Goal: Task Accomplishment & Management: Manage account settings

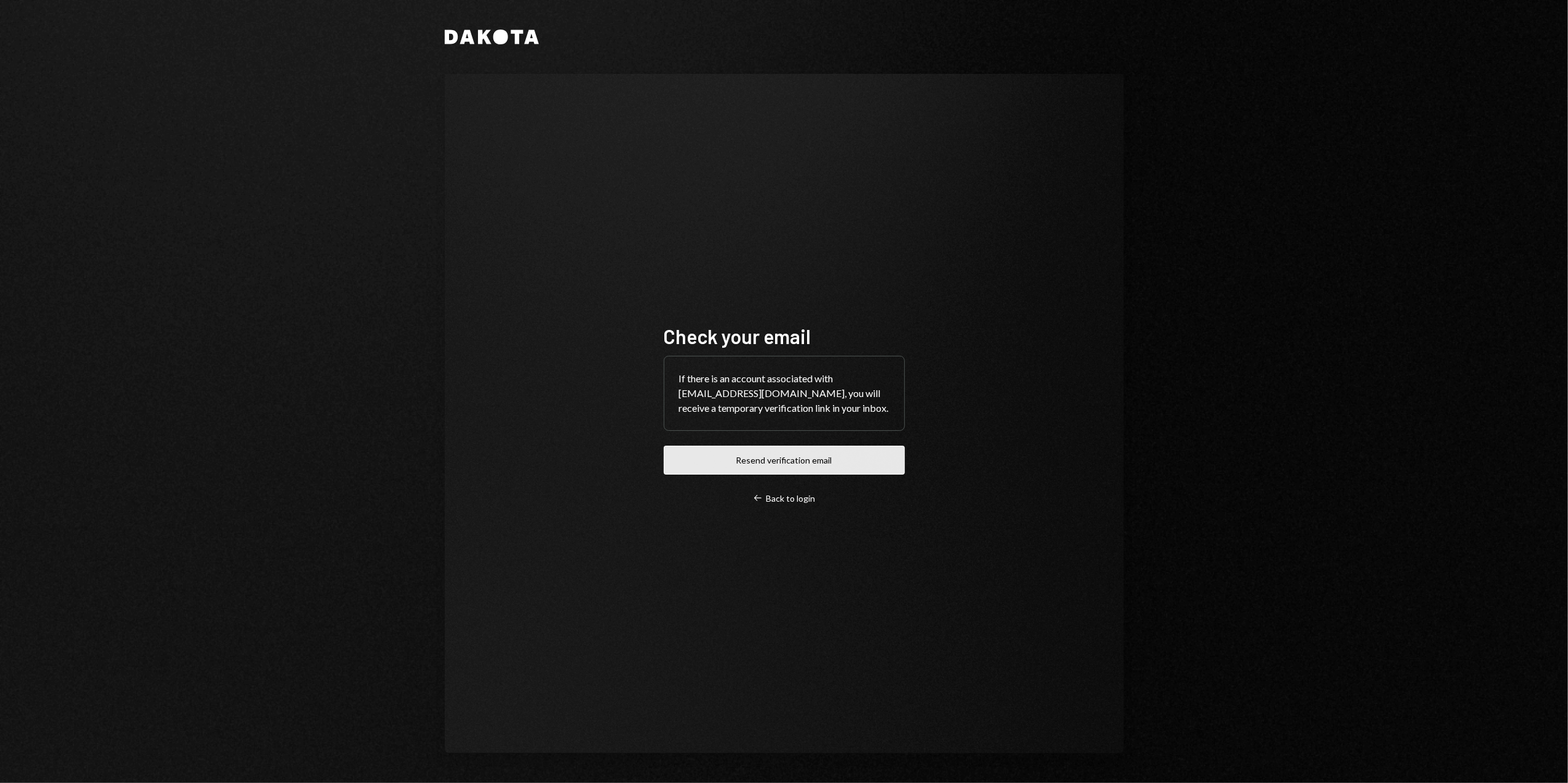
click at [771, 453] on button "Resend verification email" at bounding box center [784, 460] width 241 height 29
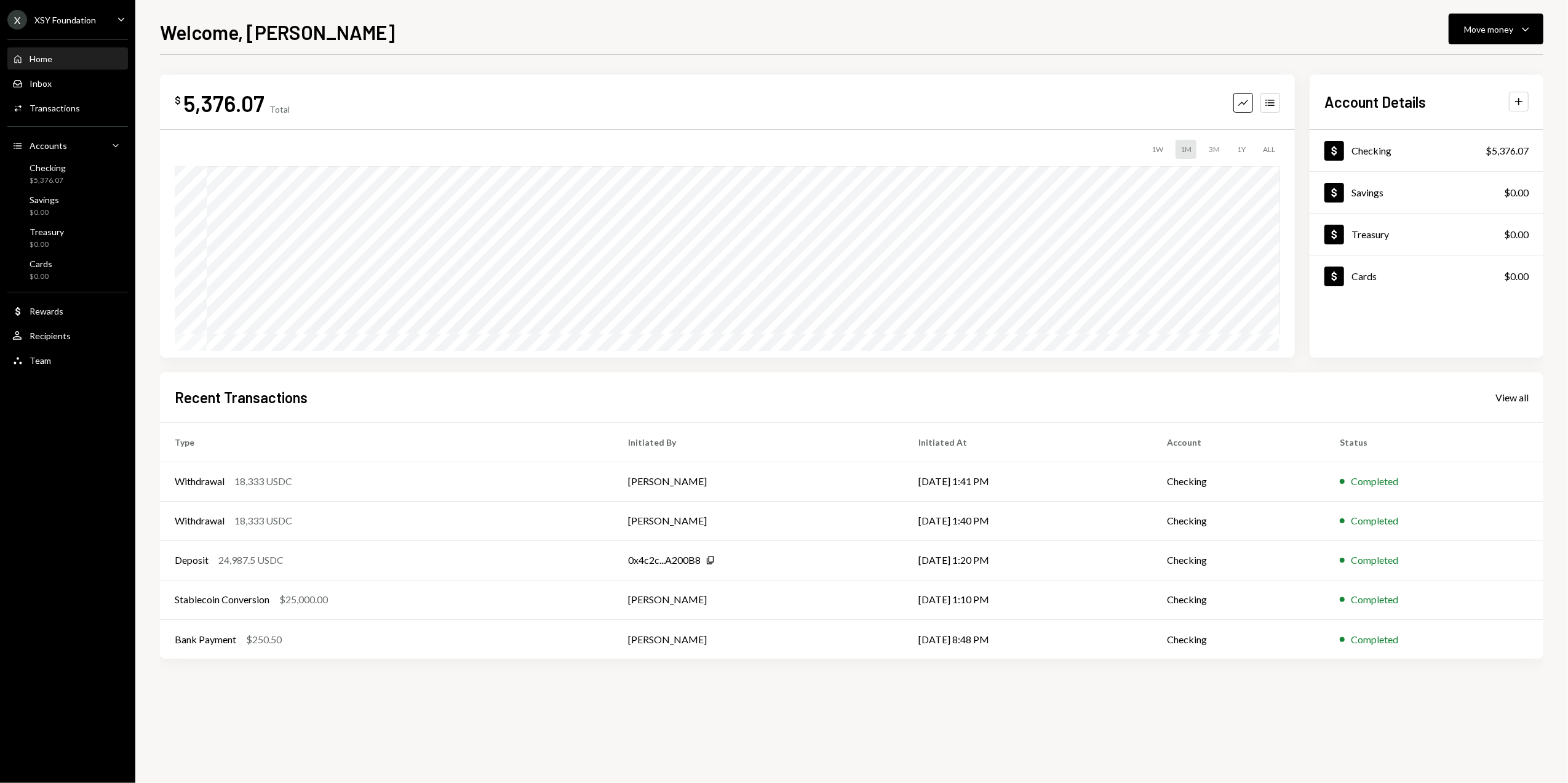
click at [93, 23] on div "XSY Foundation" at bounding box center [65, 20] width 61 height 11
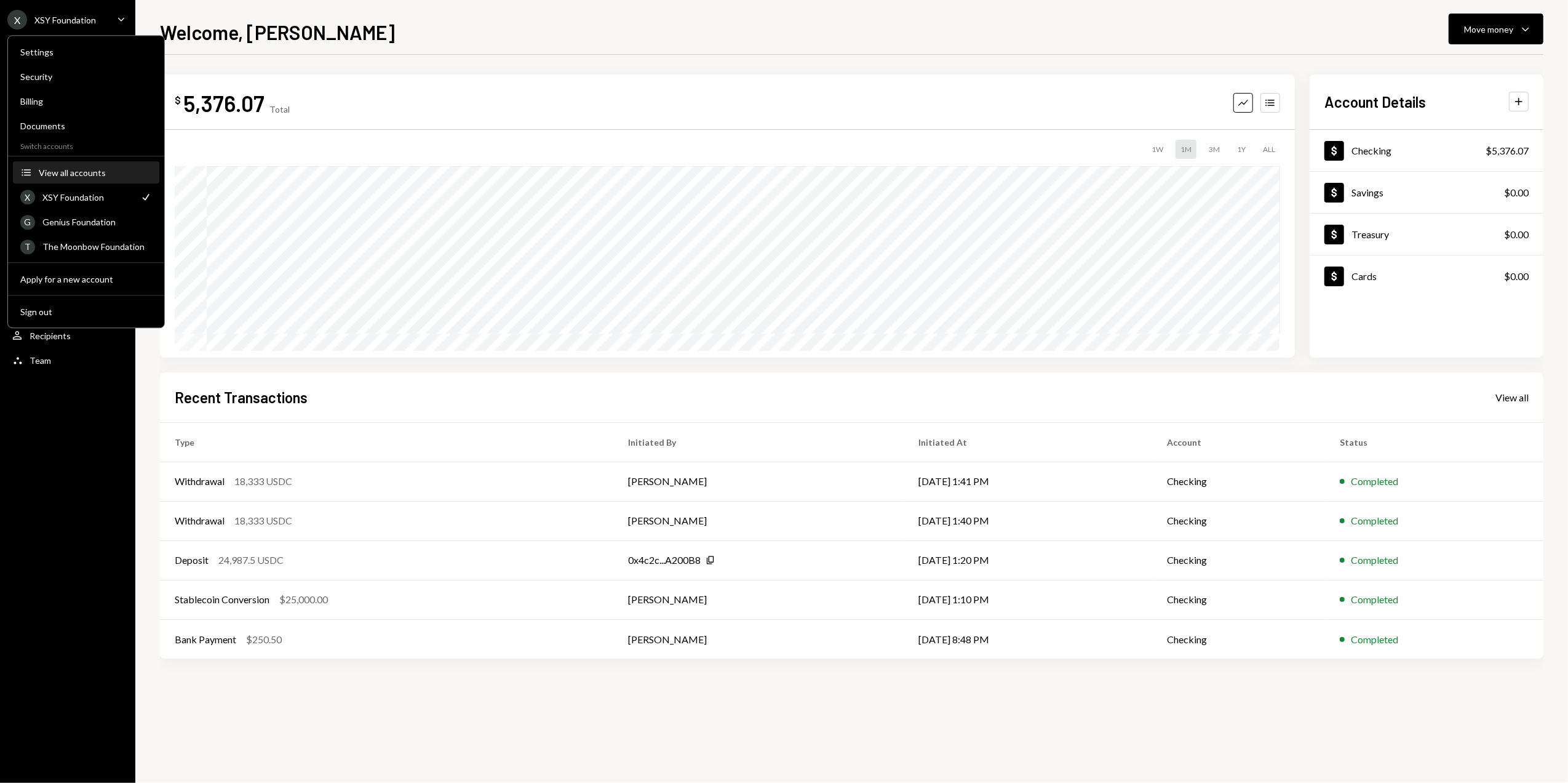
click at [75, 175] on div "View all accounts" at bounding box center [96, 172] width 113 height 11
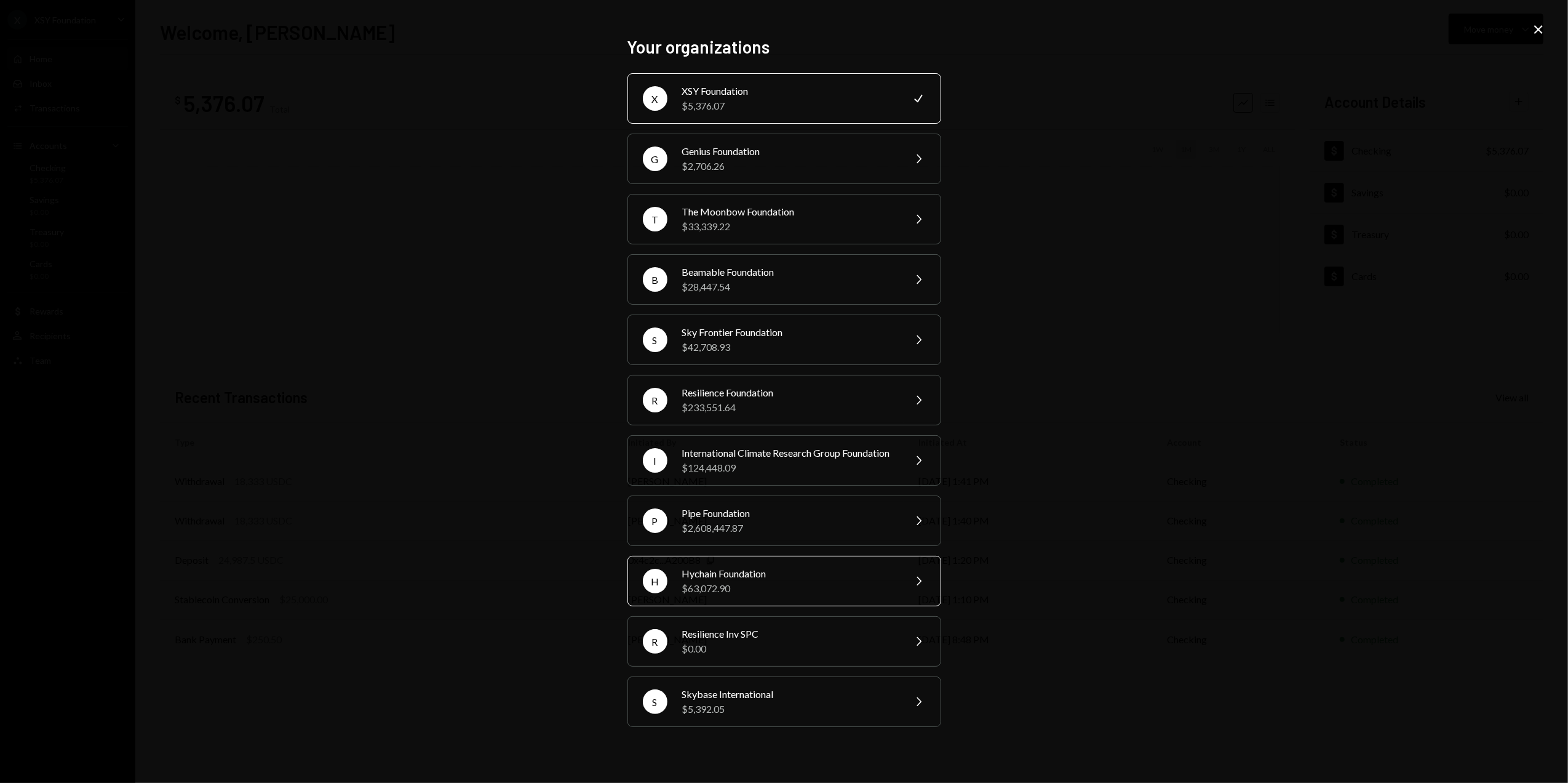
click at [712, 594] on div "$63,072.90" at bounding box center [789, 588] width 214 height 15
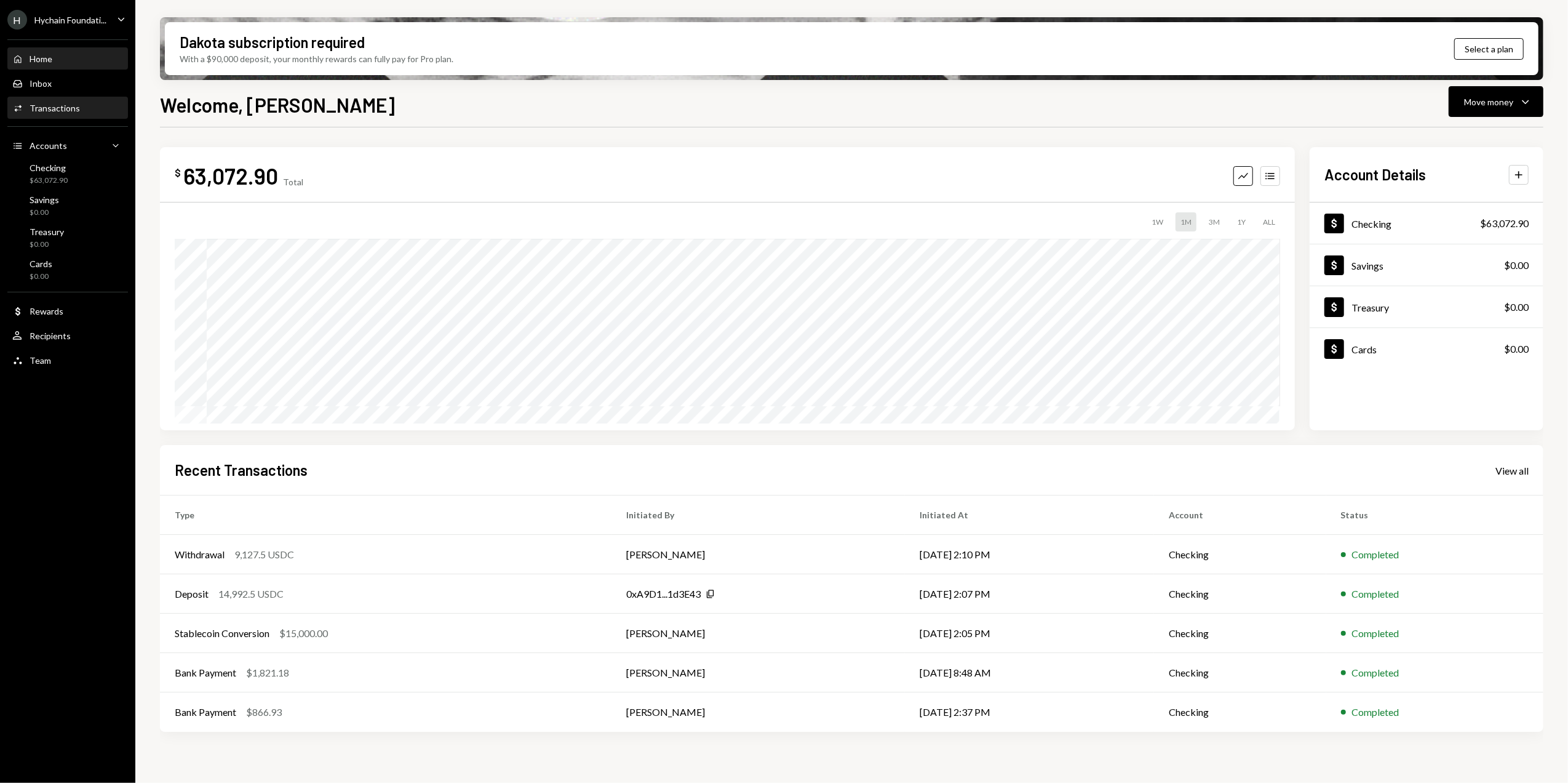
click at [77, 109] on div "Activities Transactions" at bounding box center [67, 108] width 111 height 11
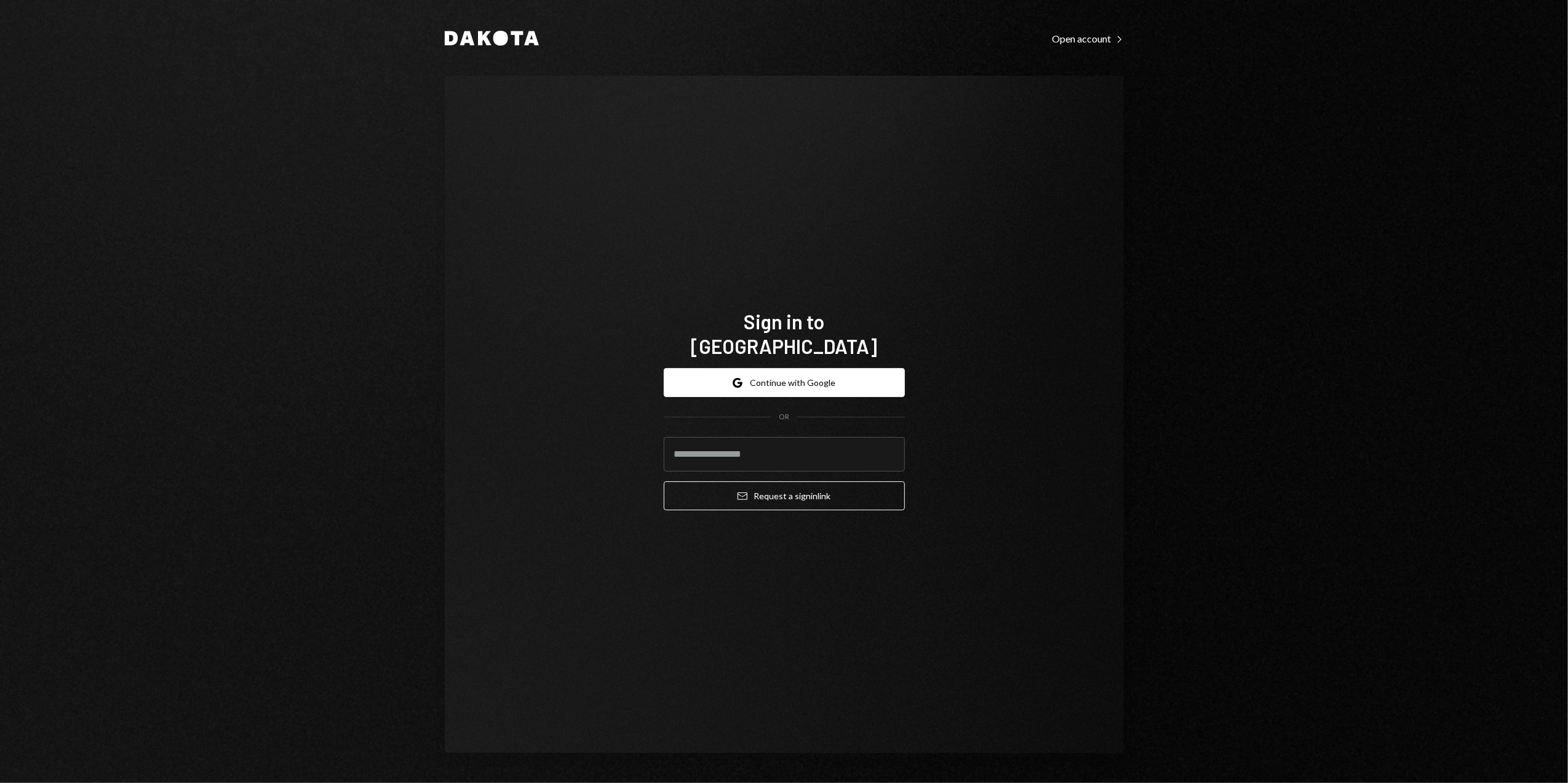
type input "**********"
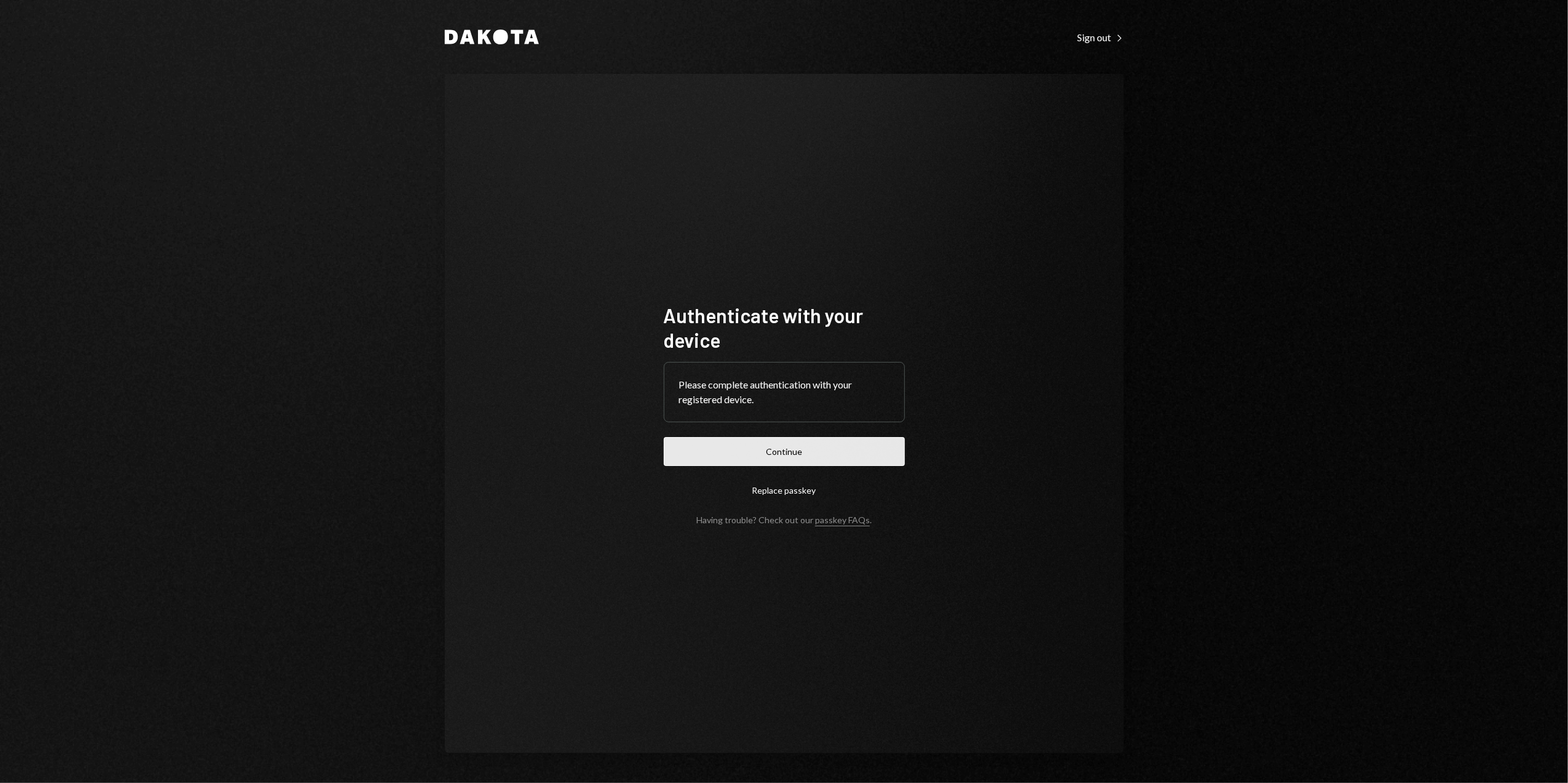
click at [768, 450] on button "Continue" at bounding box center [784, 451] width 241 height 29
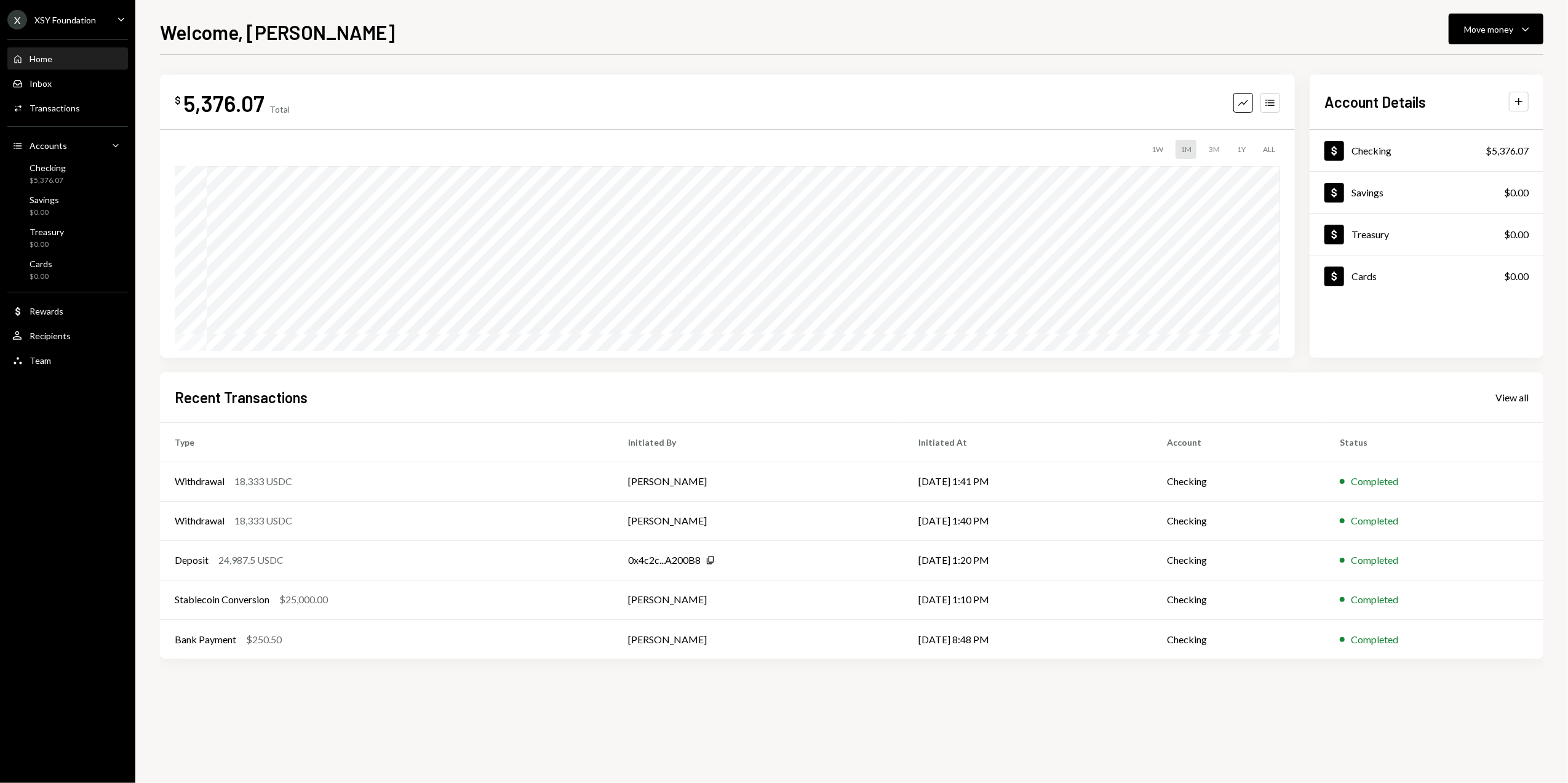
click at [77, 16] on div "XSY Foundation" at bounding box center [65, 20] width 61 height 11
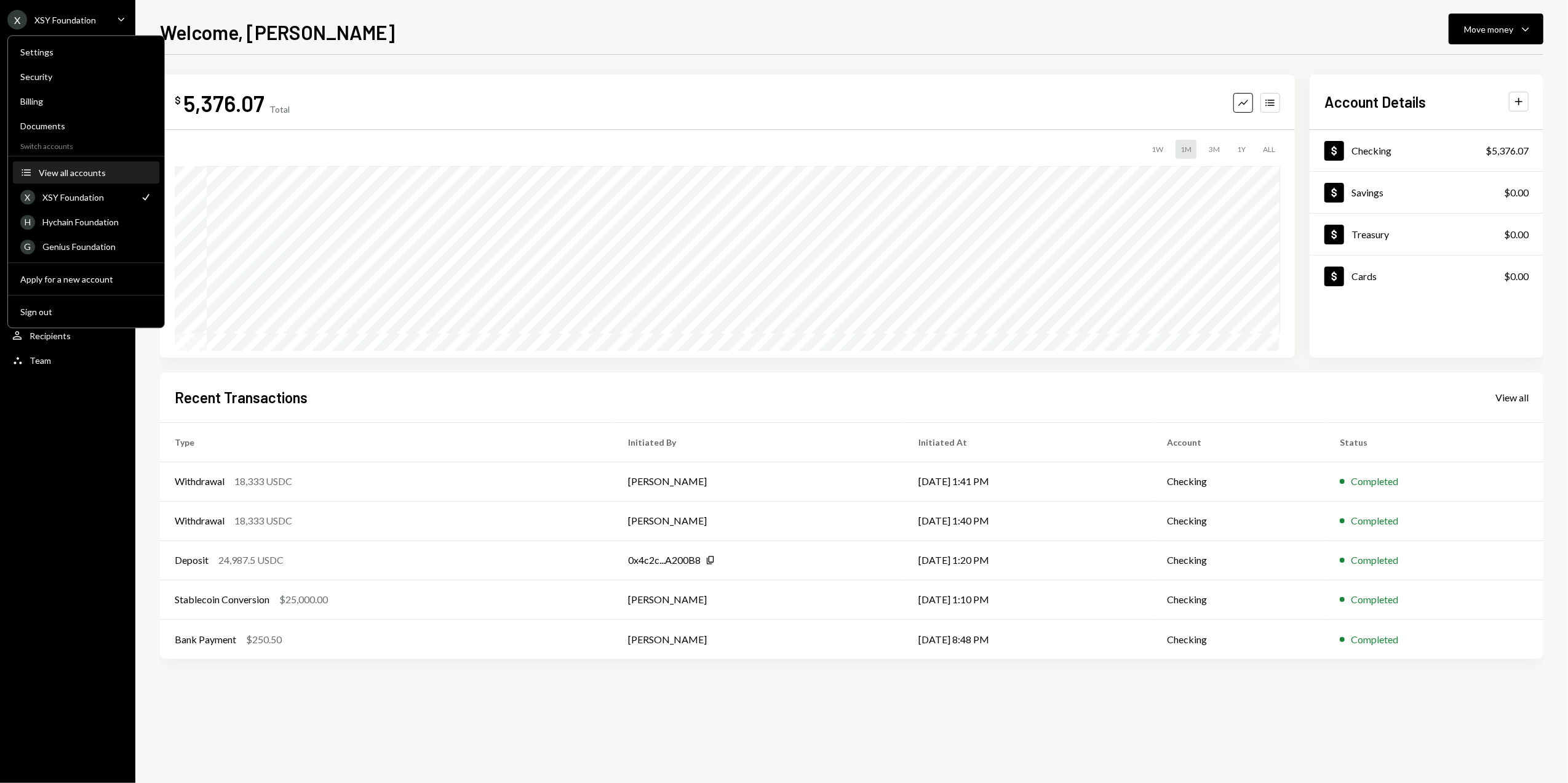
click at [69, 175] on div "View all accounts" at bounding box center [96, 172] width 113 height 11
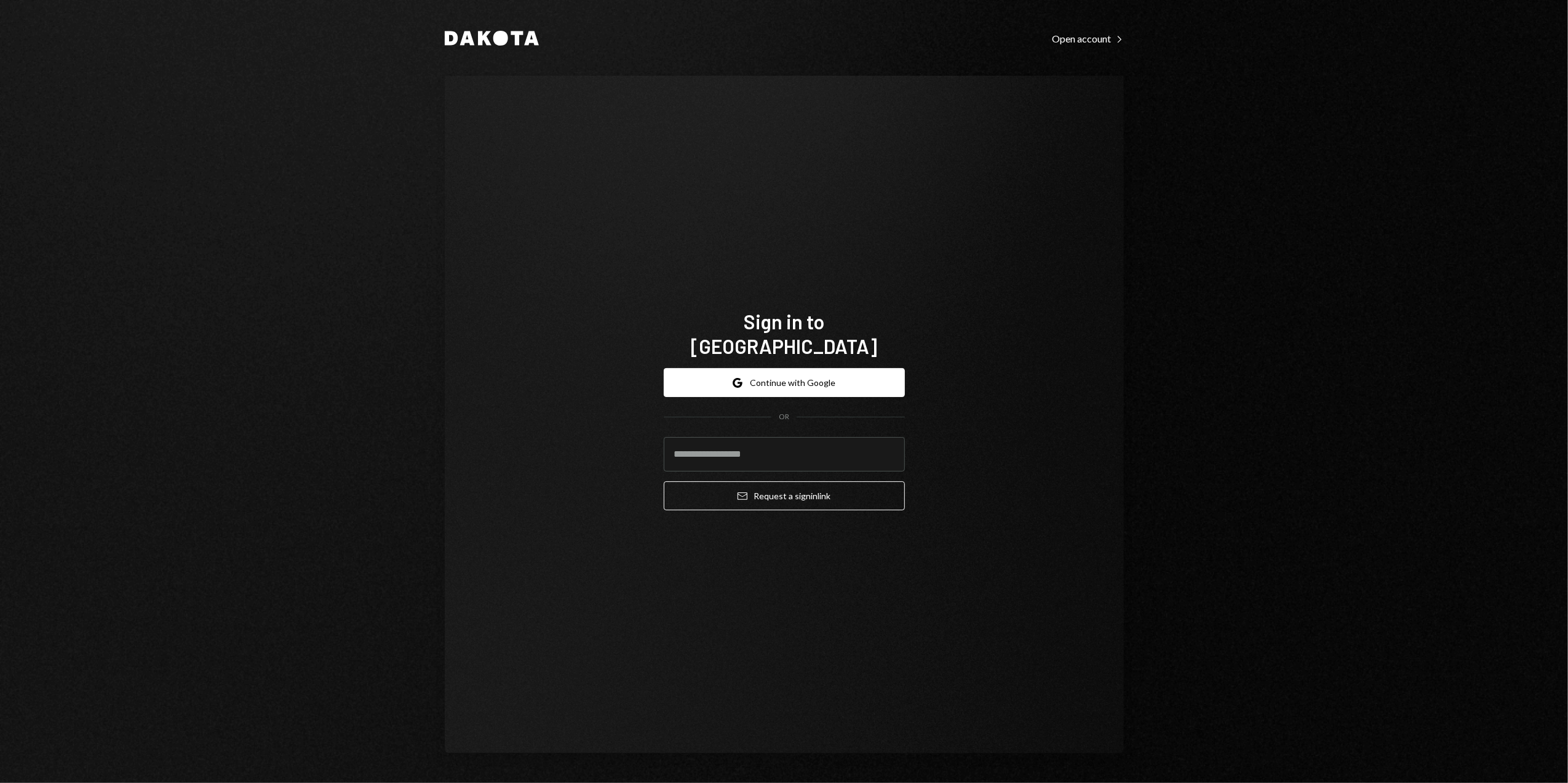
type input "**********"
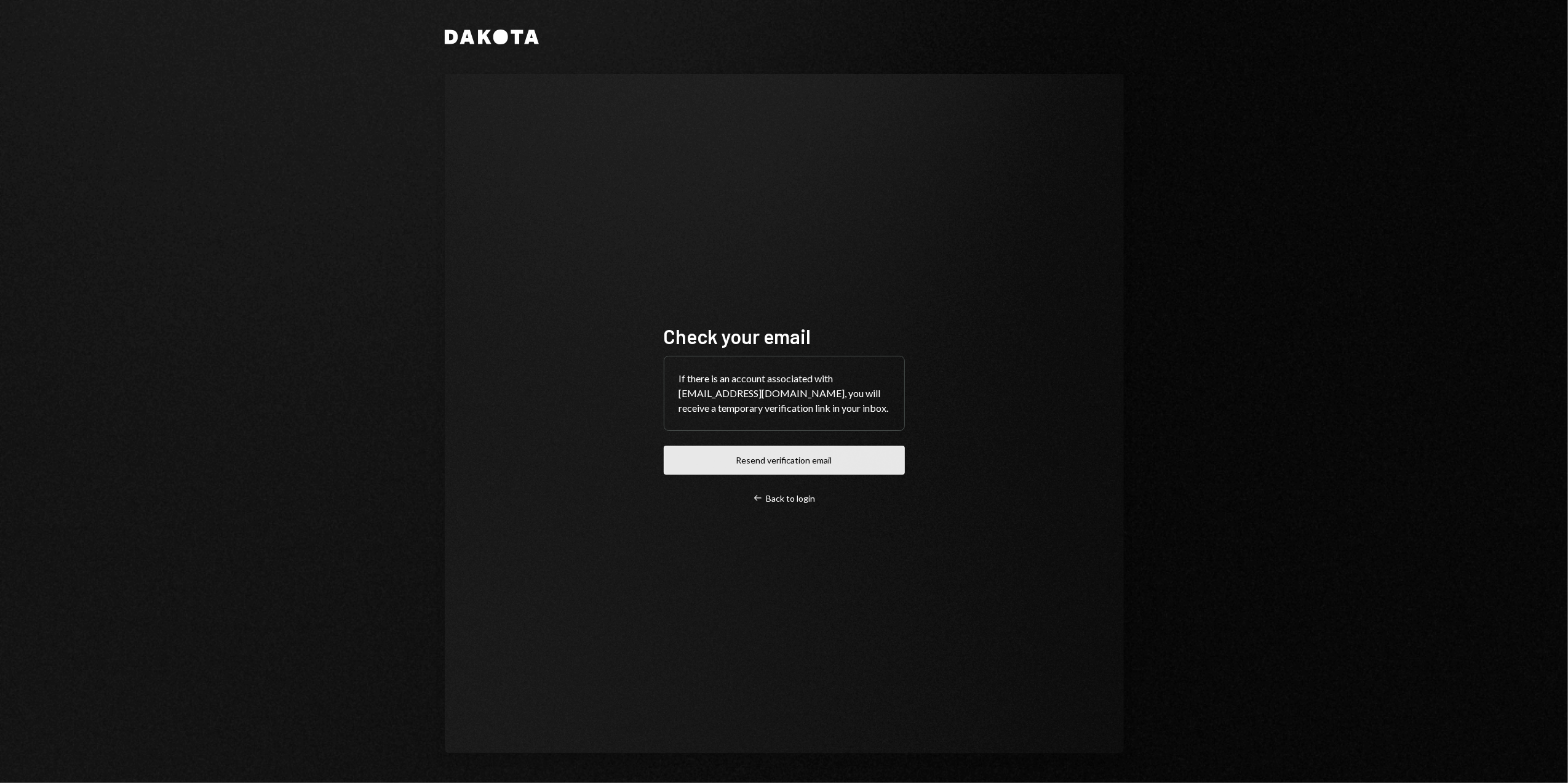
click at [791, 463] on button "Resend verification email" at bounding box center [784, 460] width 241 height 29
click at [535, 428] on div "Check your email If there is an account associated with [EMAIL_ADDRESS][DOMAIN_…" at bounding box center [784, 413] width 679 height 680
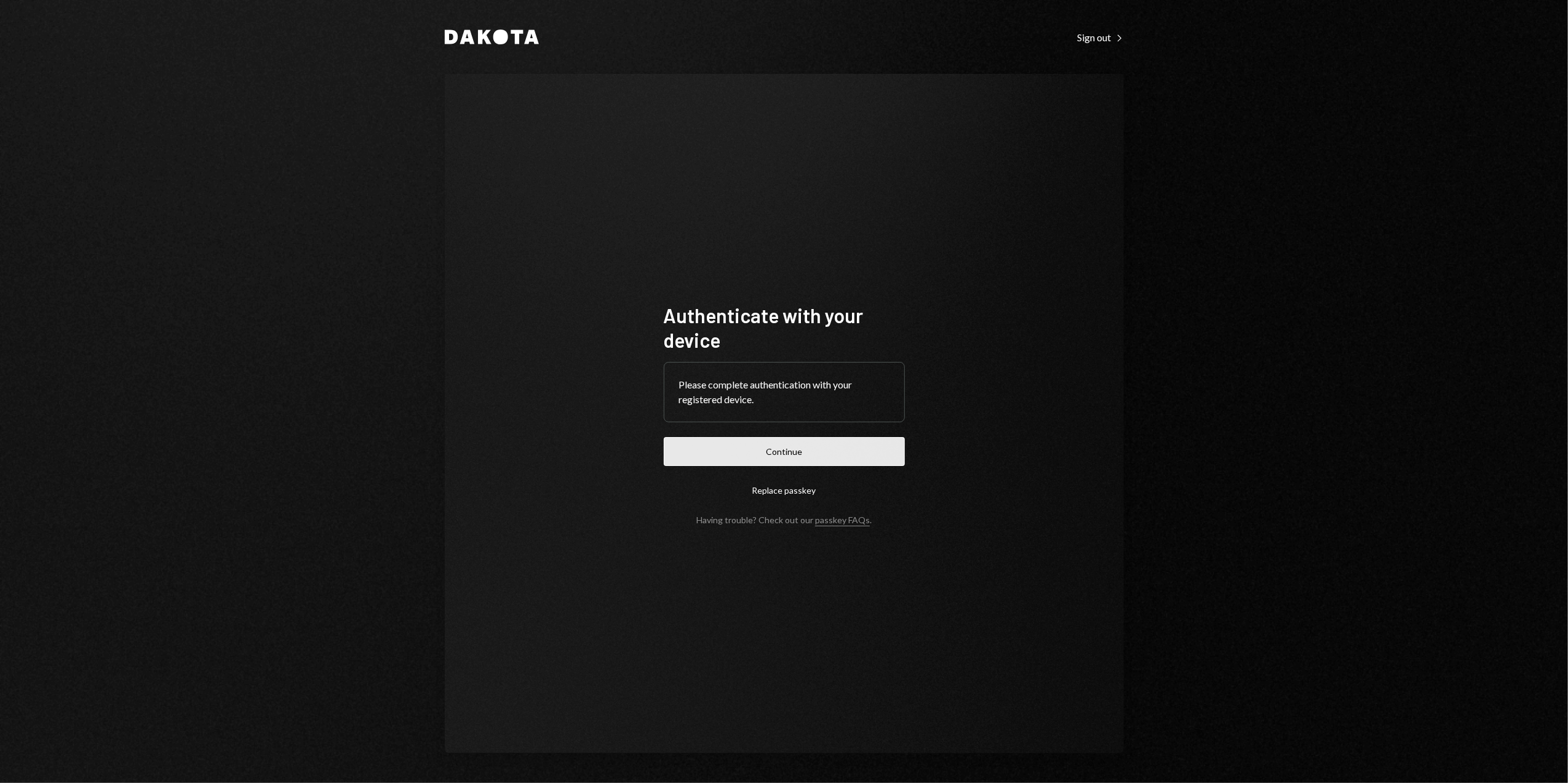
click at [790, 445] on button "Continue" at bounding box center [784, 451] width 241 height 29
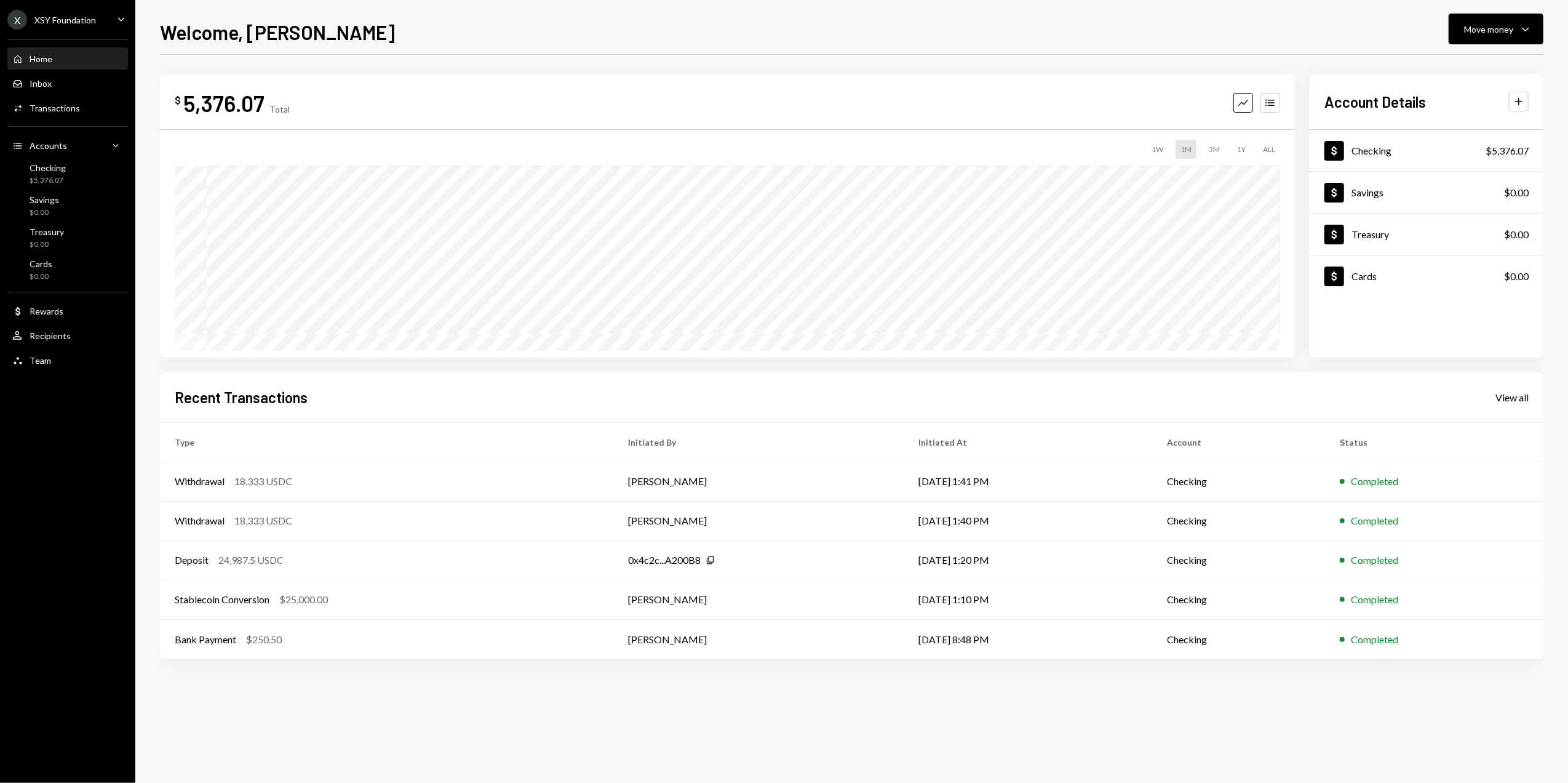
click at [71, 23] on div "XSY Foundation" at bounding box center [65, 20] width 61 height 11
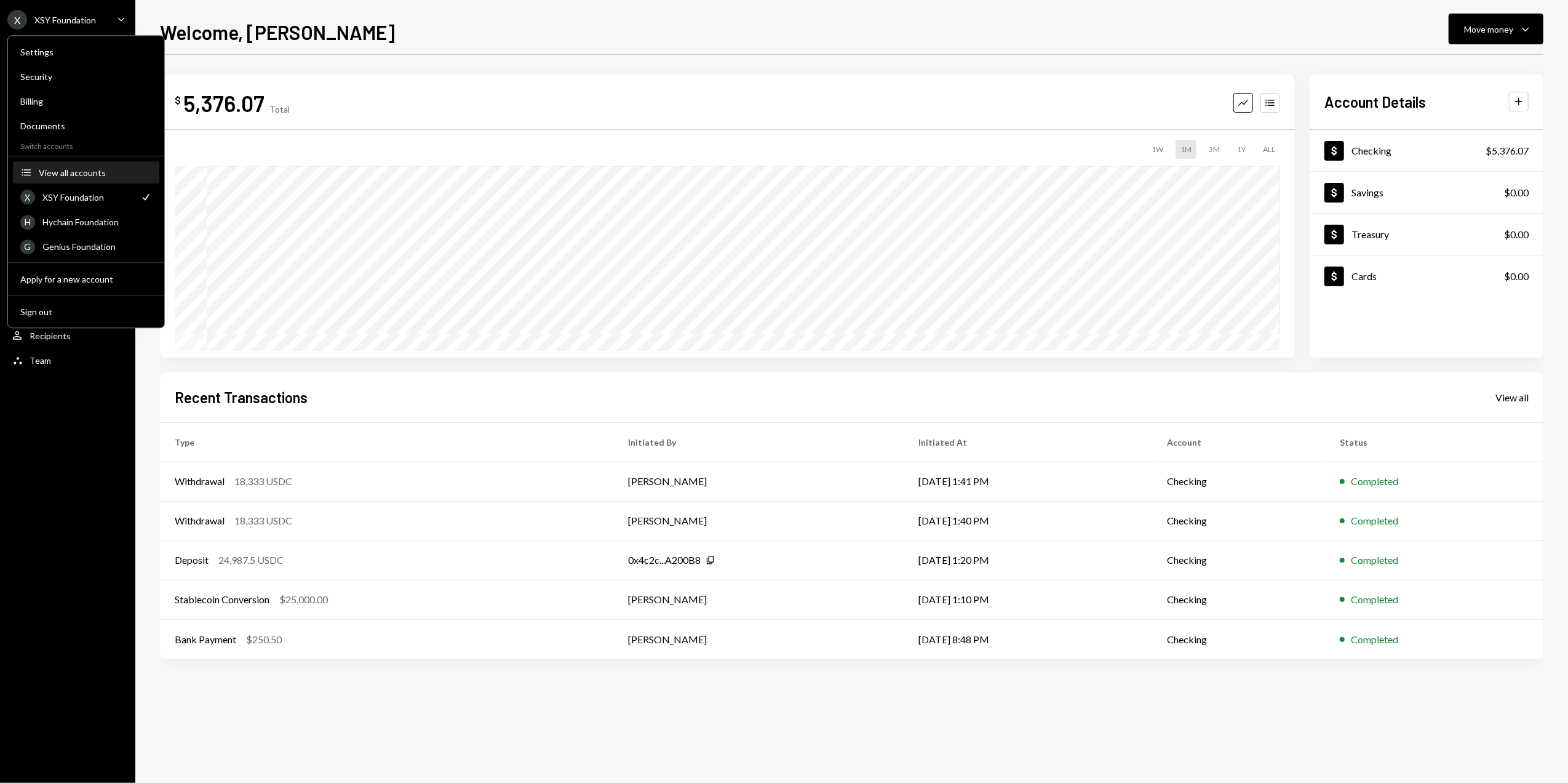
click at [69, 173] on div "View all accounts" at bounding box center [96, 172] width 113 height 11
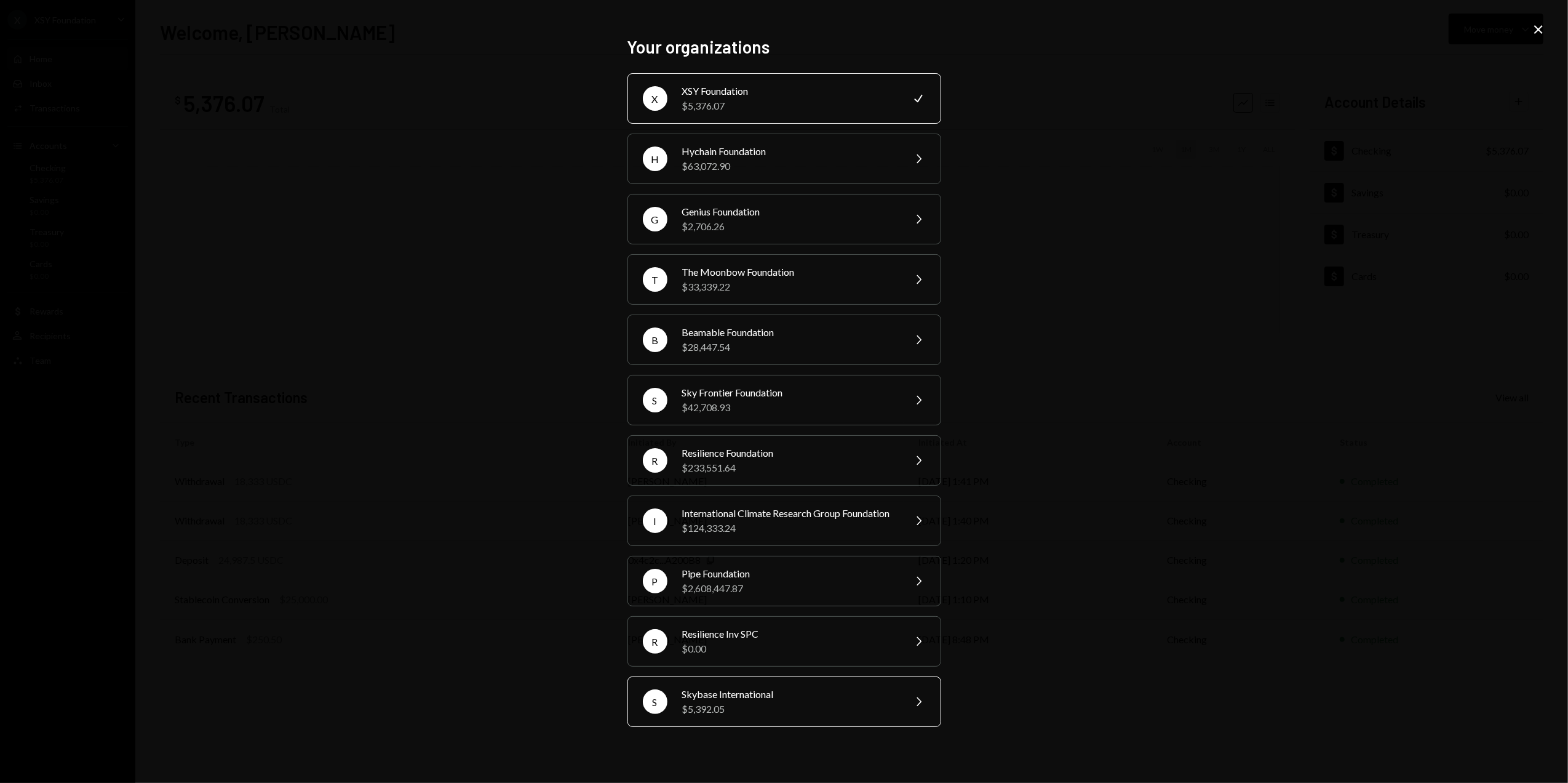
drag, startPoint x: 728, startPoint y: 717, endPoint x: 721, endPoint y: 705, distance: 13.9
click at [728, 716] on div "$5,392.05" at bounding box center [789, 709] width 214 height 15
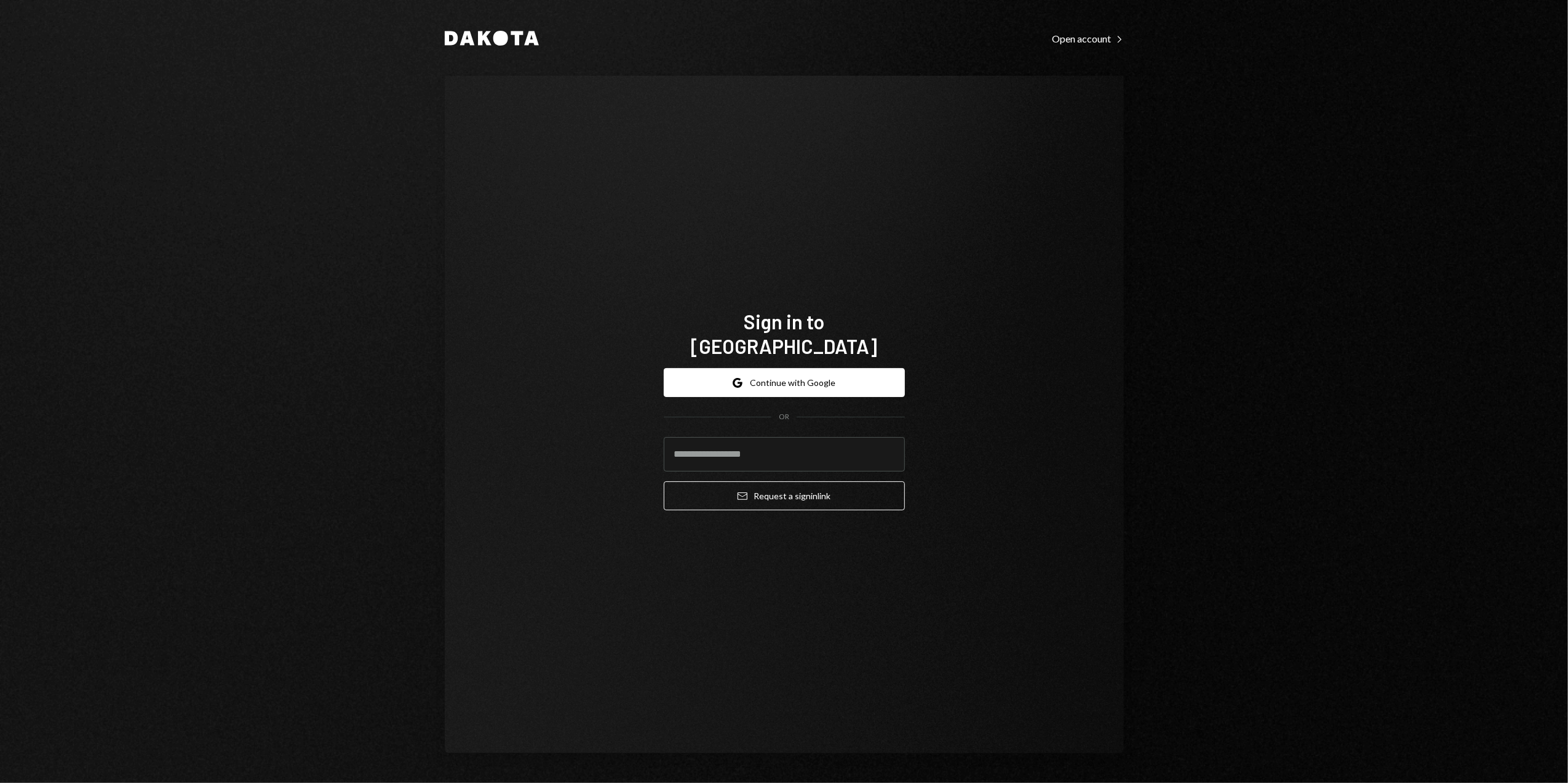
type input "**********"
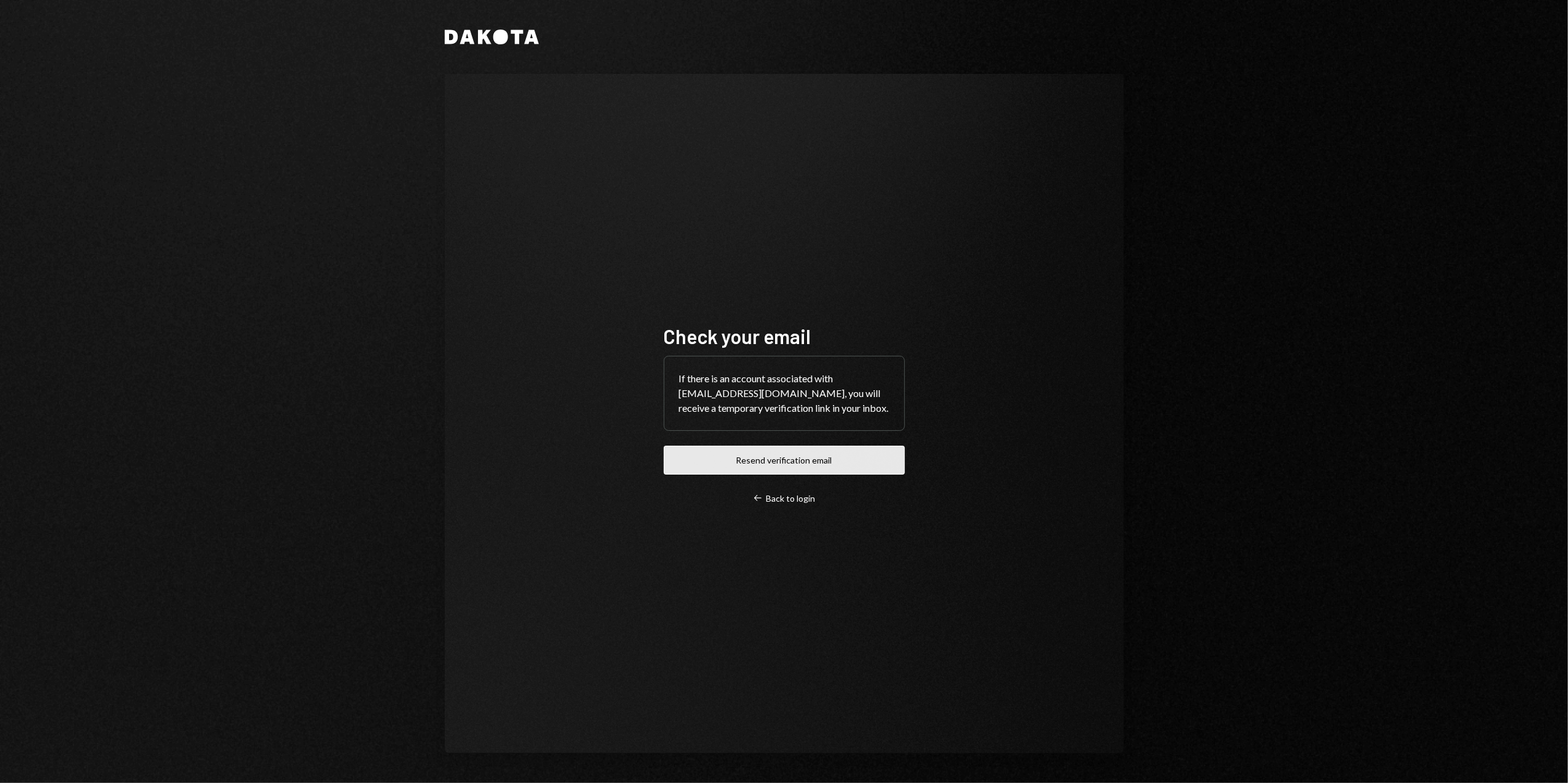
click at [768, 465] on button "Resend verification email" at bounding box center [784, 460] width 241 height 29
drag, startPoint x: 594, startPoint y: 208, endPoint x: 589, endPoint y: 223, distance: 15.8
click at [594, 208] on div "Check your email If there is an account associated with [EMAIL_ADDRESS][DOMAIN_…" at bounding box center [784, 413] width 679 height 680
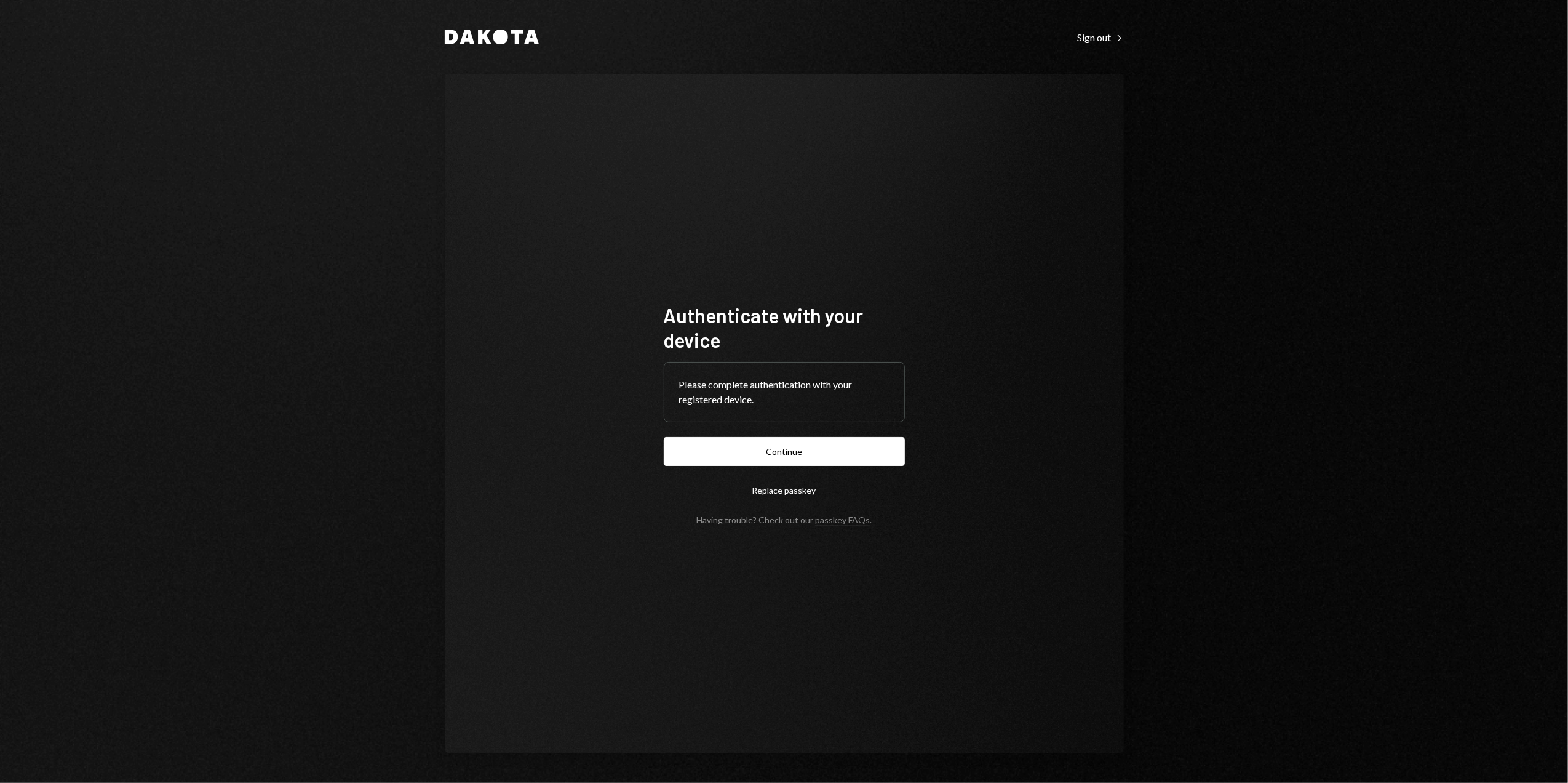
drag, startPoint x: 776, startPoint y: 445, endPoint x: 751, endPoint y: 436, distance: 26.6
click at [776, 445] on button "Continue" at bounding box center [784, 451] width 241 height 29
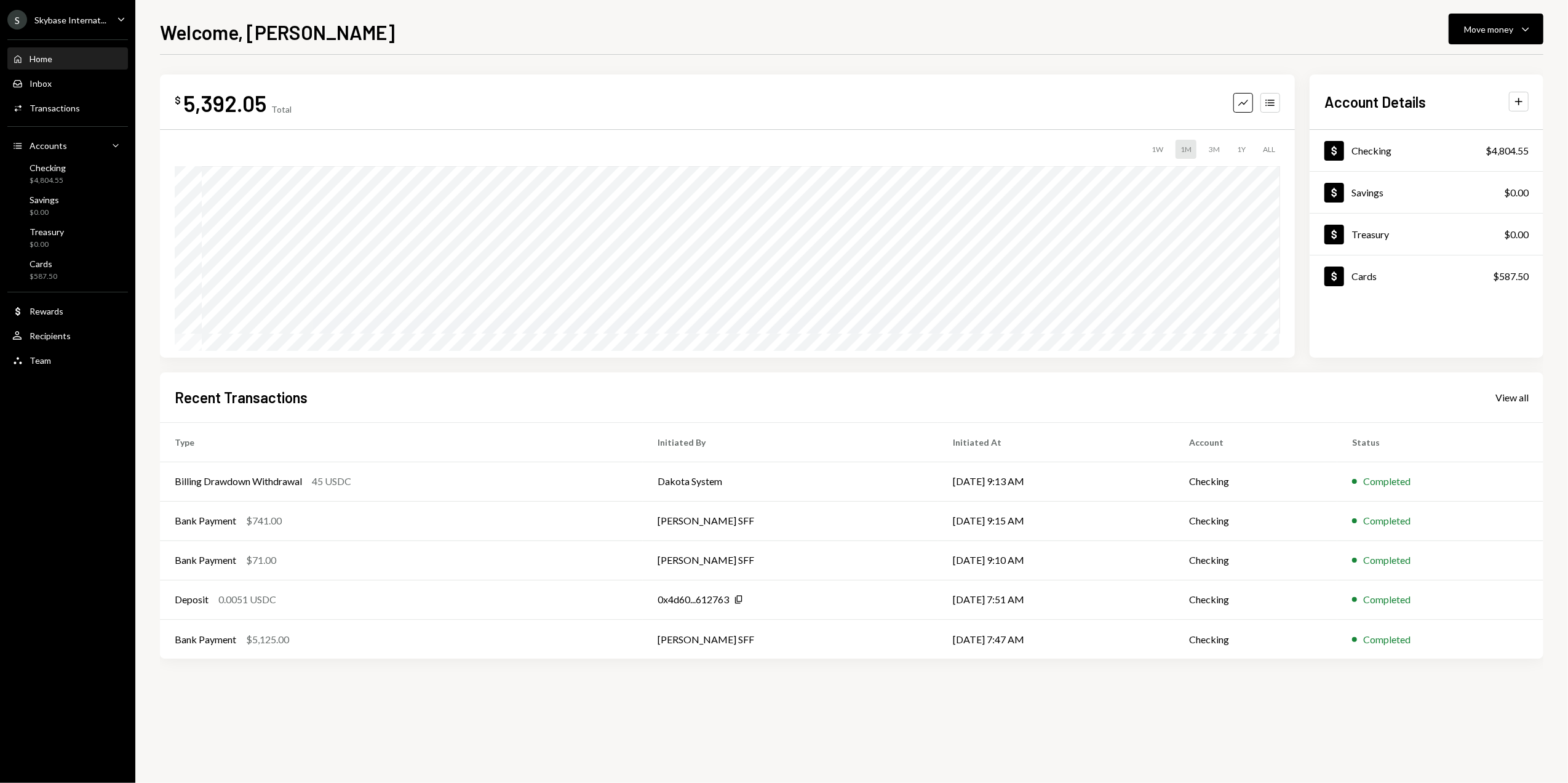
click at [692, 719] on div "$ 5,392.05 Total Graph Accounts 1W 1M 3M 1Y ALL $11,374.04 [DATE] Account Detai…" at bounding box center [852, 418] width 1383 height 728
drag, startPoint x: 682, startPoint y: 11, endPoint x: 396, endPoint y: 38, distance: 287.3
click at [680, 11] on div "Welcome, [PERSON_NAME] Move money Caret Down $ 5,392.05 Total Graph Accounts 1W…" at bounding box center [852, 392] width 1432 height 783
click at [529, 25] on div "Welcome, [PERSON_NAME] Move money Caret Down" at bounding box center [852, 30] width 1383 height 27
drag, startPoint x: 217, startPoint y: 37, endPoint x: 166, endPoint y: 40, distance: 51.1
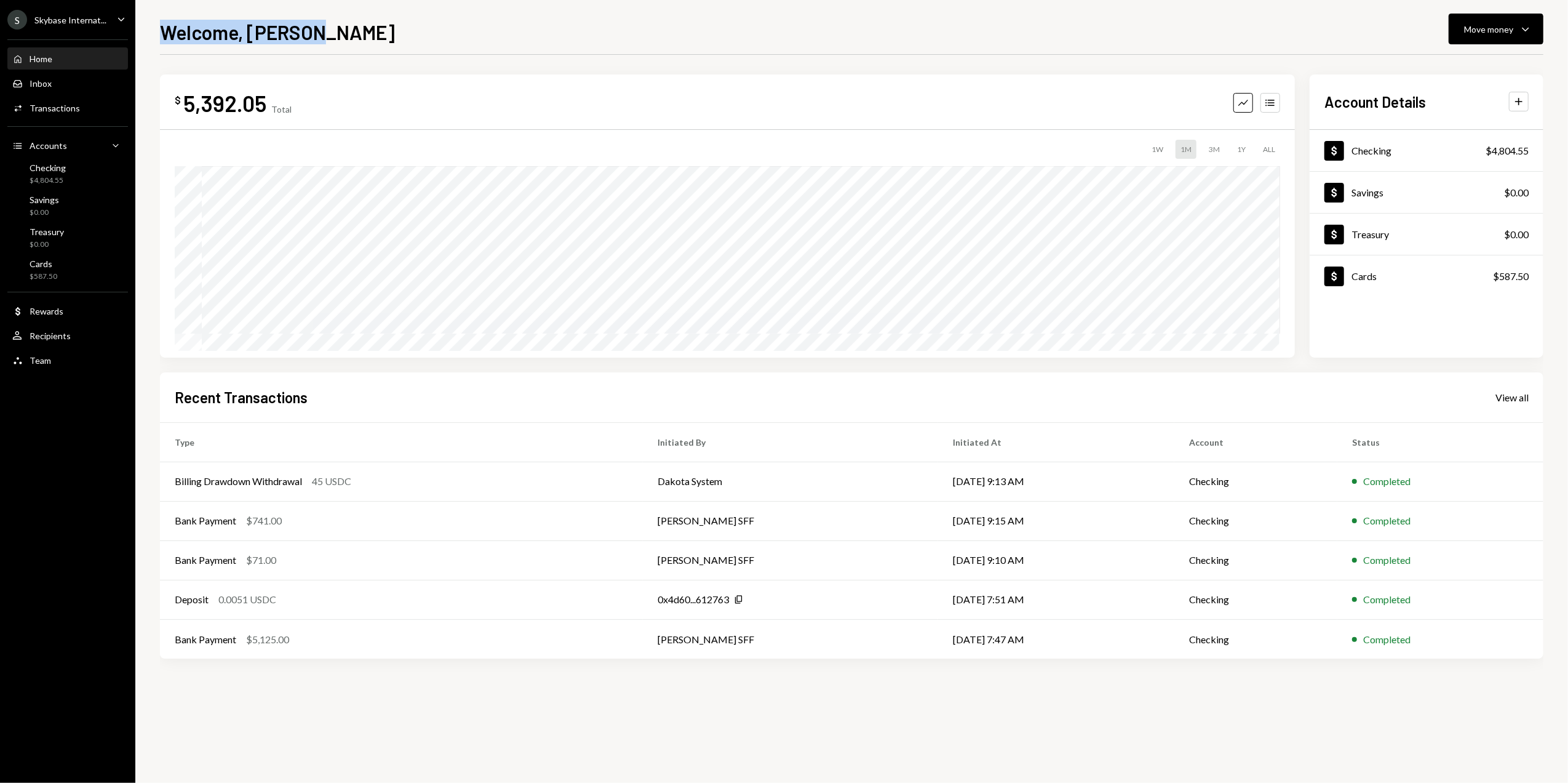
click at [166, 40] on h1 "Welcome, [PERSON_NAME]" at bounding box center [277, 32] width 235 height 25
drag, startPoint x: 166, startPoint y: 40, endPoint x: 321, endPoint y: 41, distance: 155.0
click at [331, 42] on div "Welcome, [PERSON_NAME] Move money Caret Down" at bounding box center [852, 30] width 1383 height 27
drag, startPoint x: 211, startPoint y: 35, endPoint x: 162, endPoint y: 35, distance: 49.0
click at [162, 35] on h1 "Welcome, [PERSON_NAME]" at bounding box center [277, 32] width 235 height 25
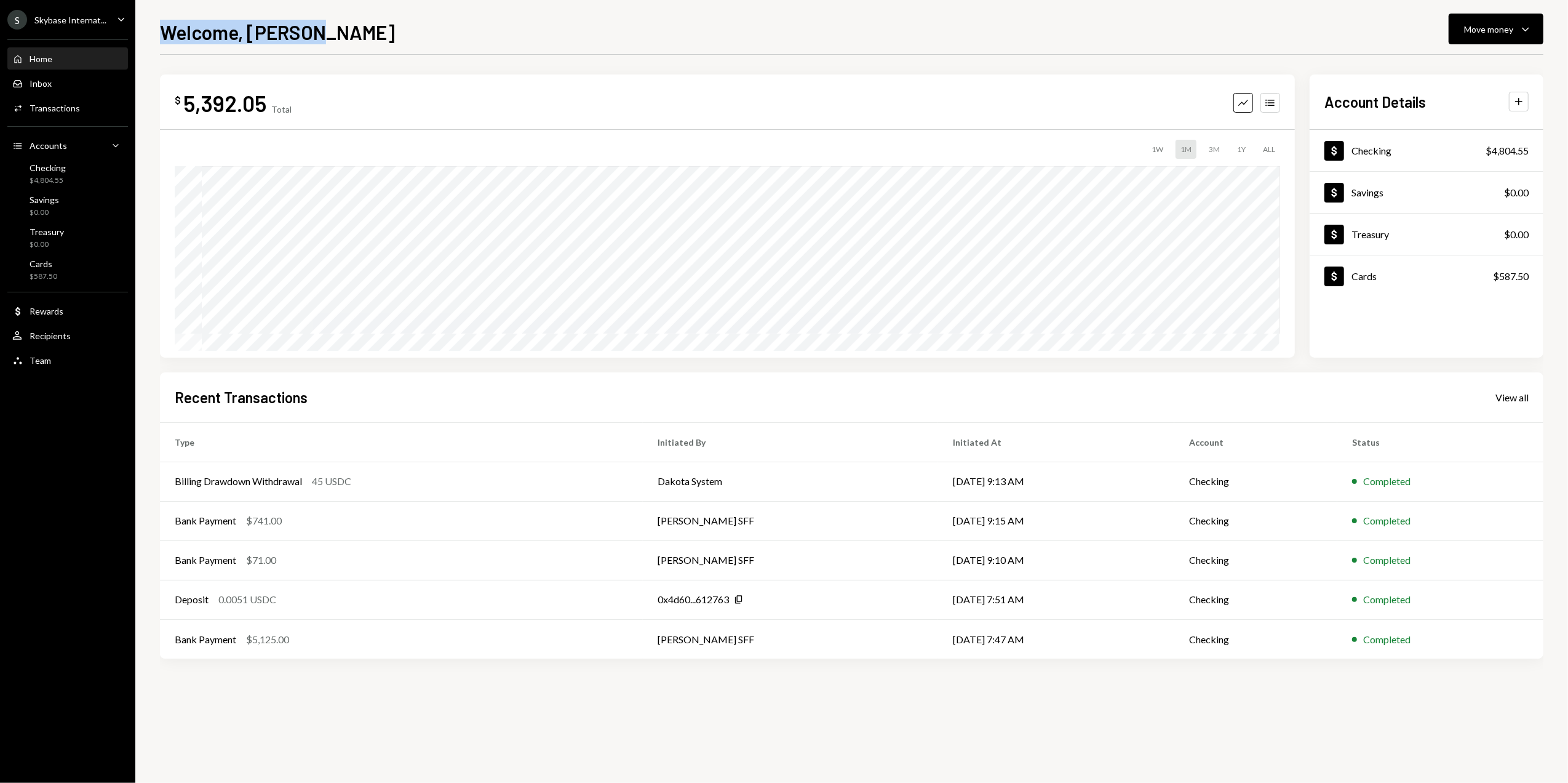
drag, startPoint x: 162, startPoint y: 35, endPoint x: 338, endPoint y: 38, distance: 176.0
click at [335, 42] on div "Welcome, [PERSON_NAME] Move money Caret Down" at bounding box center [852, 30] width 1383 height 27
